Goal: Navigation & Orientation: Find specific page/section

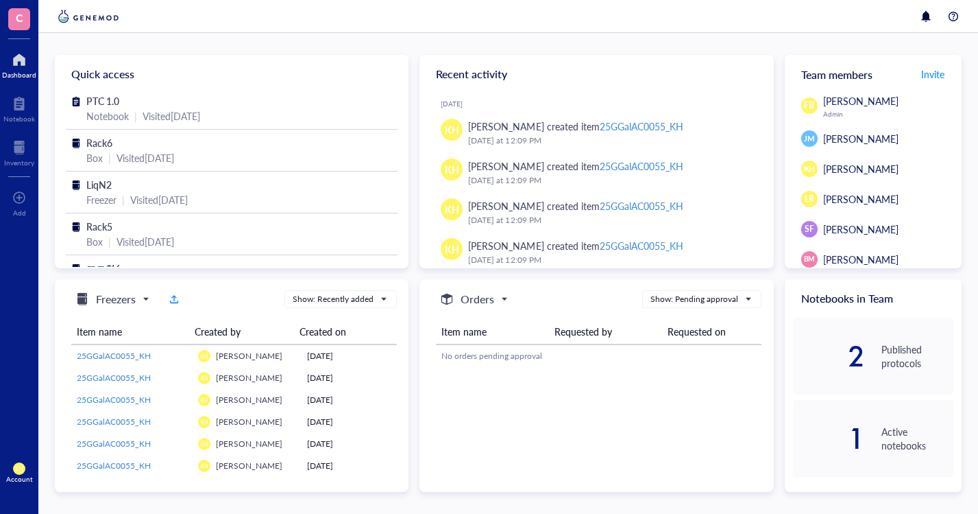
click at [18, 156] on div at bounding box center [19, 147] width 30 height 22
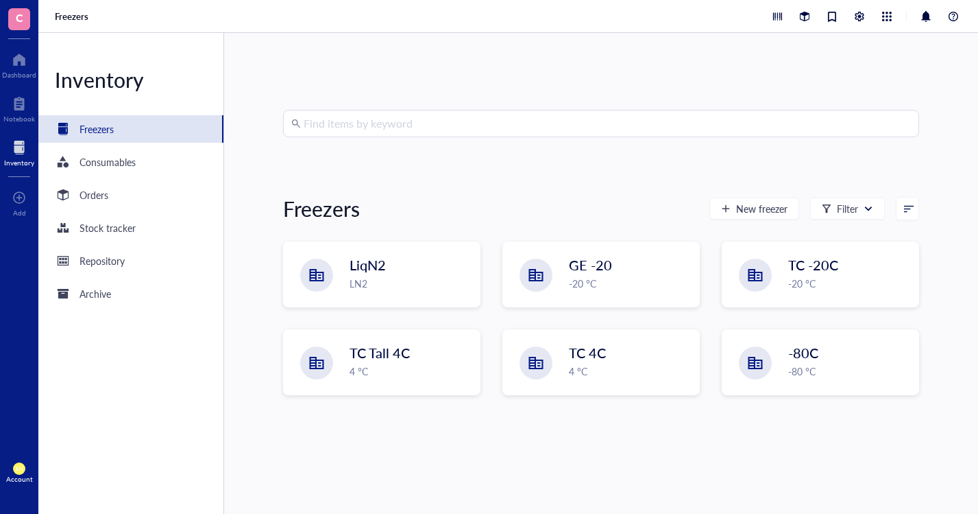
click at [393, 278] on div "LN2" at bounding box center [411, 283] width 122 height 15
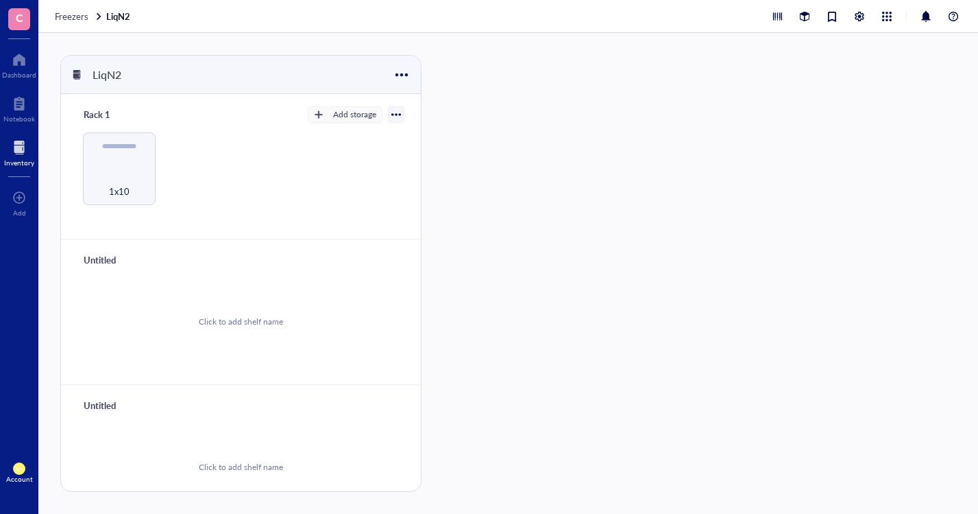
click at [123, 175] on div "1x10" at bounding box center [119, 184] width 60 height 30
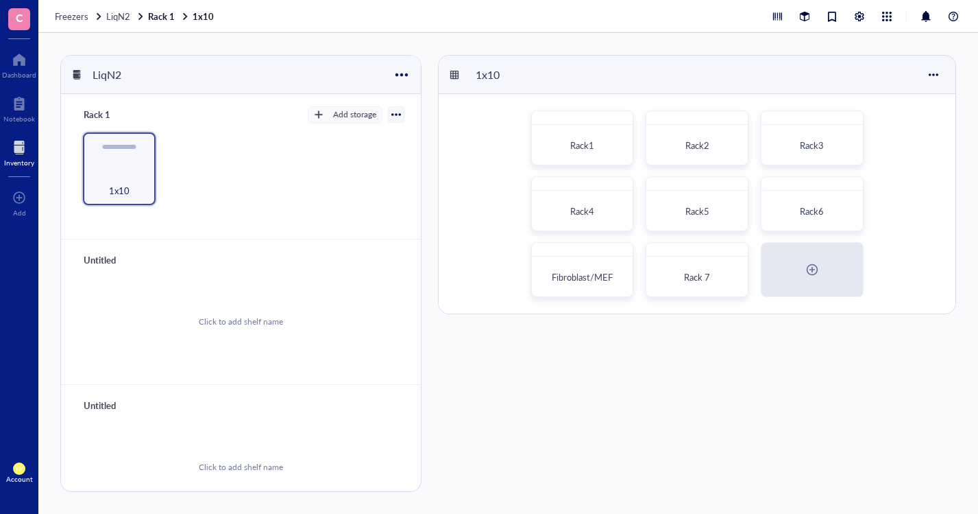
click at [689, 283] on span "Rack 7" at bounding box center [697, 276] width 26 height 13
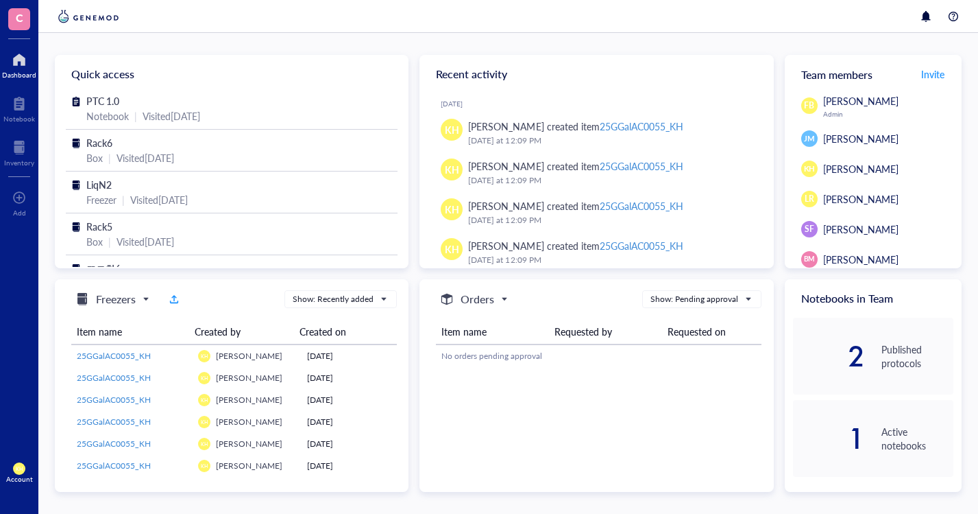
click at [17, 156] on div at bounding box center [19, 147] width 30 height 22
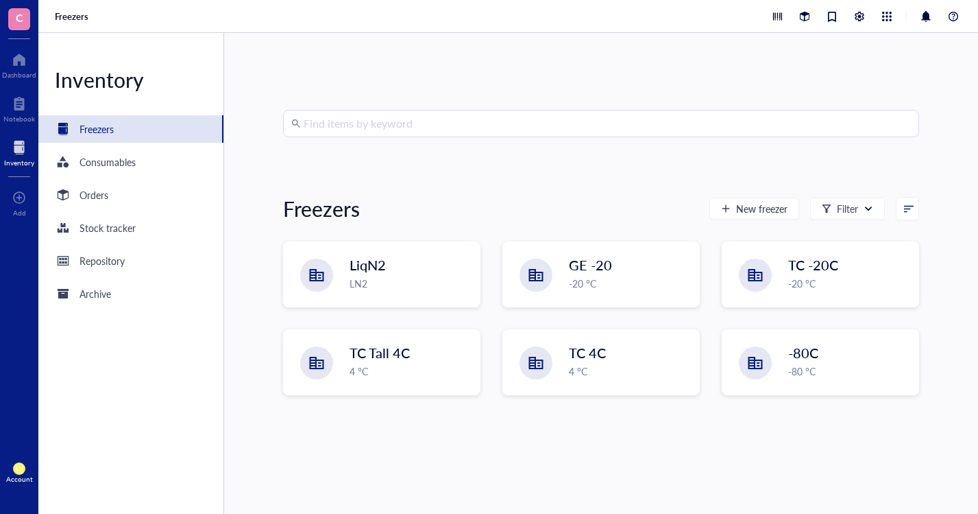
click at [369, 261] on span "LiqN2" at bounding box center [368, 264] width 36 height 19
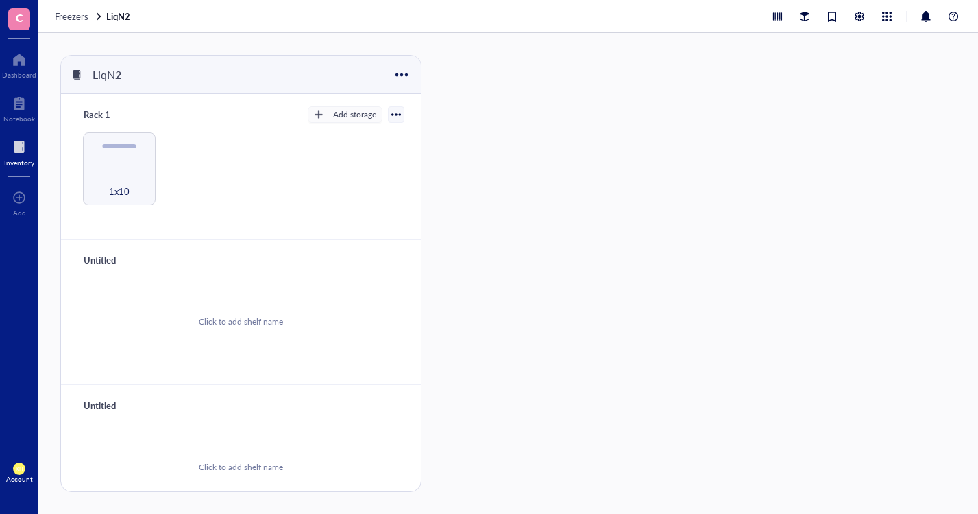
click at [122, 174] on div "1x10" at bounding box center [119, 184] width 60 height 30
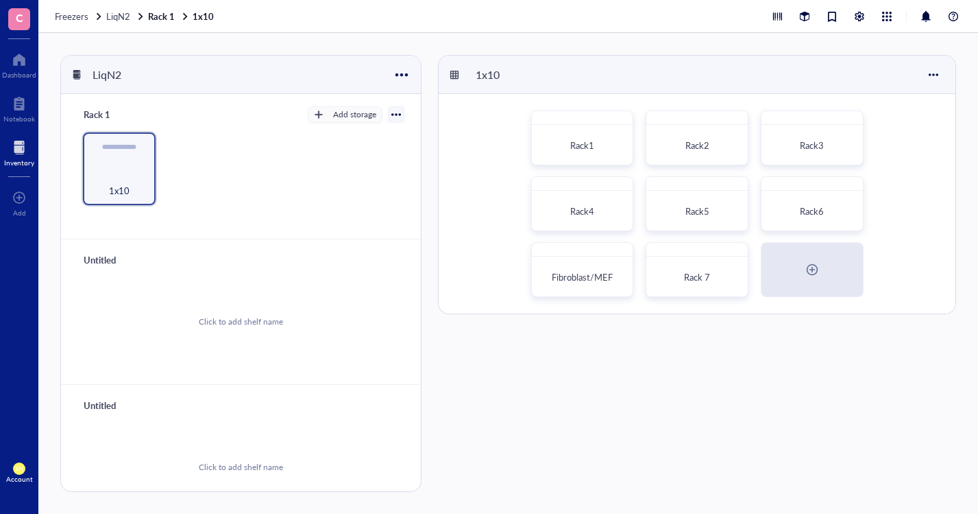
click at [705, 282] on span "Rack 7" at bounding box center [697, 276] width 26 height 13
